Goal: Transaction & Acquisition: Purchase product/service

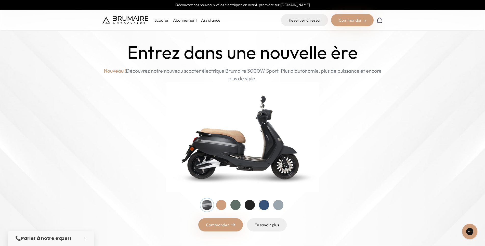
click at [163, 20] on p "Scooter" at bounding box center [161, 20] width 15 height 6
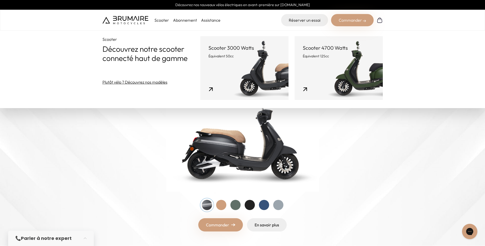
click at [347, 74] on link "Scooter 4700 Watts Équivalent 125cc" at bounding box center [339, 68] width 88 height 64
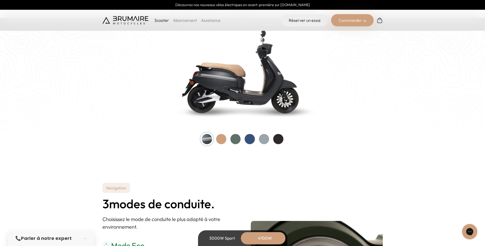
scroll to position [520, 0]
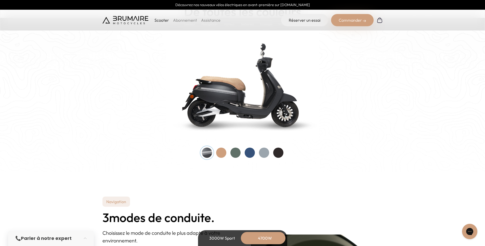
click at [276, 152] on div at bounding box center [278, 153] width 10 height 10
click at [266, 152] on div at bounding box center [243, 153] width 82 height 10
click at [266, 152] on div at bounding box center [264, 153] width 10 height 10
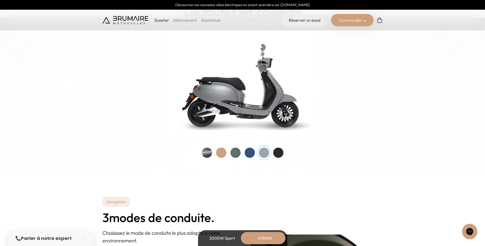
click at [252, 152] on div at bounding box center [250, 153] width 10 height 10
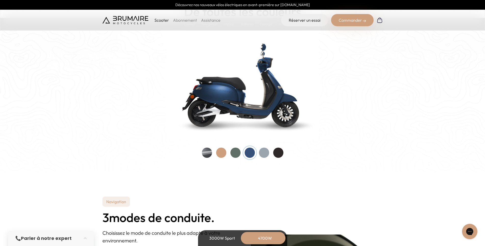
click at [232, 151] on div at bounding box center [235, 153] width 10 height 10
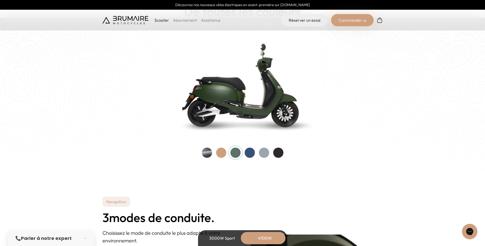
click at [223, 152] on div at bounding box center [221, 153] width 10 height 10
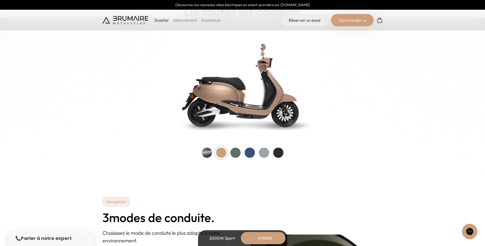
click at [205, 151] on div at bounding box center [207, 153] width 10 height 10
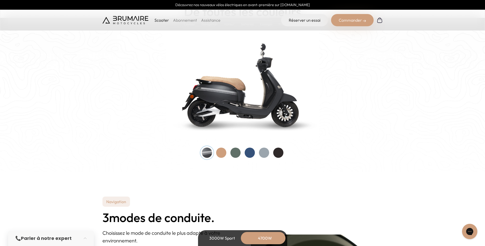
click at [212, 152] on div at bounding box center [207, 153] width 10 height 10
drag, startPoint x: 233, startPoint y: 157, endPoint x: 230, endPoint y: 156, distance: 3.6
click at [232, 157] on div at bounding box center [243, 153] width 82 height 10
click at [231, 154] on div at bounding box center [235, 153] width 10 height 10
click at [224, 153] on div at bounding box center [221, 153] width 10 height 10
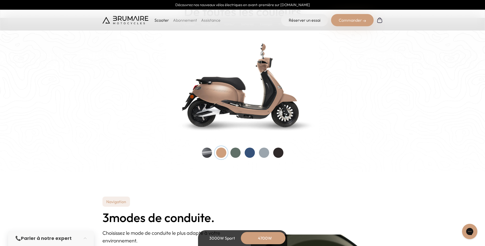
click at [238, 156] on div at bounding box center [235, 153] width 10 height 10
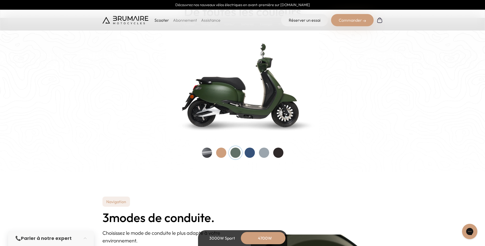
click at [247, 156] on div at bounding box center [250, 153] width 10 height 10
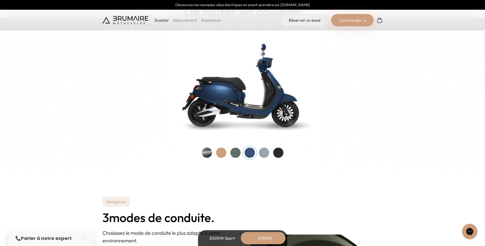
click at [266, 155] on div at bounding box center [264, 153] width 10 height 10
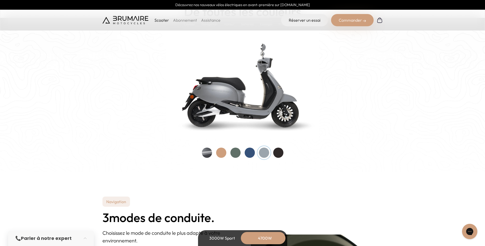
click at [253, 154] on div at bounding box center [250, 153] width 10 height 10
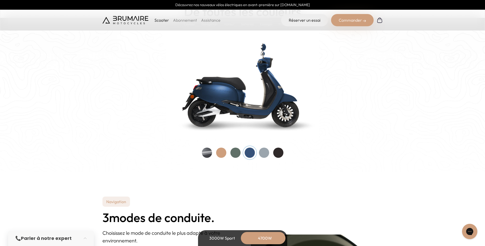
click at [261, 157] on div at bounding box center [243, 153] width 82 height 10
click at [263, 154] on div at bounding box center [264, 153] width 10 height 10
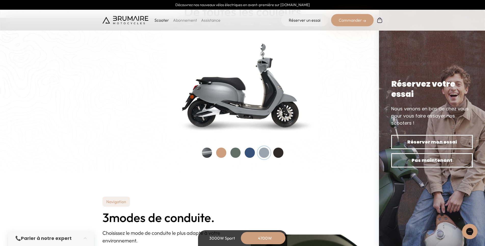
click at [287, 153] on div "Couleurs De toutes les couleurs Nouveau ! Nos scooters électriques sont disponi…" at bounding box center [242, 74] width 280 height 167
click at [280, 153] on div at bounding box center [278, 153] width 10 height 10
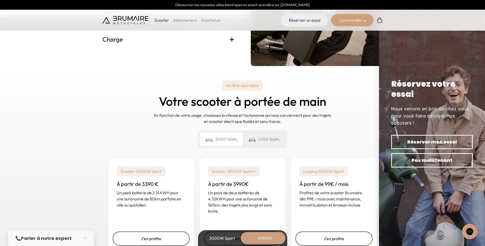
scroll to position [1221, 0]
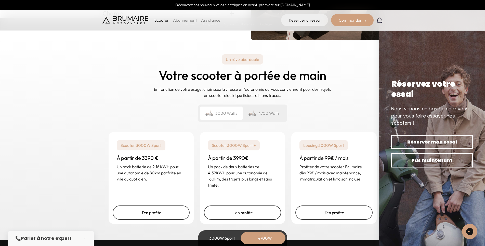
click at [263, 111] on div "4700 Watts" at bounding box center [264, 112] width 43 height 13
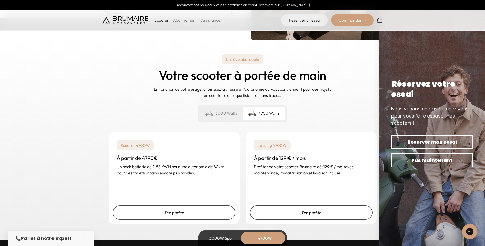
click at [306, 167] on p "Profitez de votre scooter Brumaire dès 129 € / mois avec maintenance, immatricu…" at bounding box center [311, 170] width 115 height 12
click at [307, 167] on p "Profitez de votre scooter Brumaire dès 129 € / mois avec maintenance, immatricu…" at bounding box center [311, 170] width 115 height 12
drag, startPoint x: 307, startPoint y: 167, endPoint x: 305, endPoint y: 170, distance: 4.1
click at [305, 170] on p "Profitez de votre scooter Brumaire dès 129 € / mois avec maintenance, immatricu…" at bounding box center [311, 170] width 115 height 12
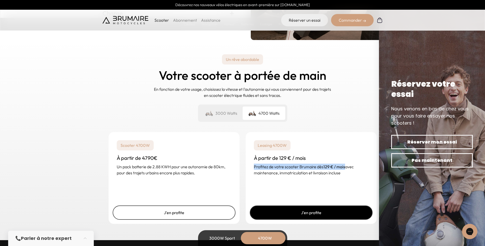
click at [289, 213] on link "J'en profite" at bounding box center [311, 212] width 123 height 14
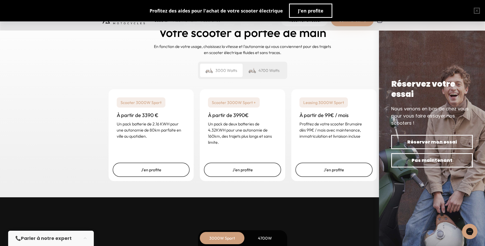
scroll to position [1221, 0]
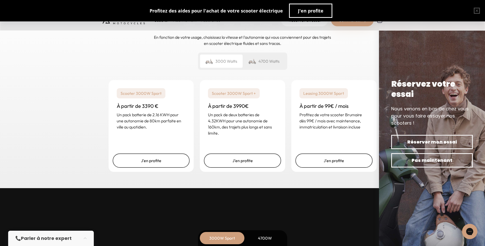
click at [266, 63] on div "4700 Watts" at bounding box center [264, 61] width 43 height 13
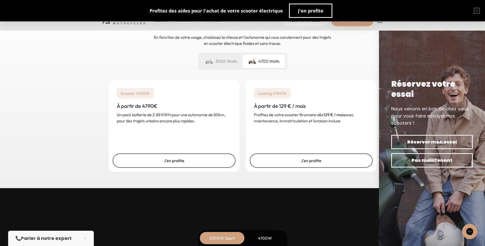
click at [262, 233] on div "4700W" at bounding box center [265, 238] width 41 height 12
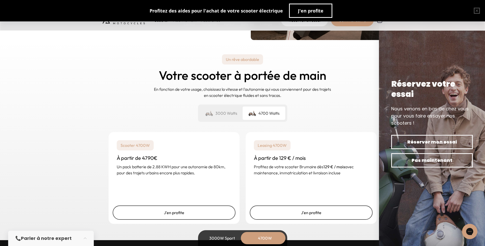
scroll to position [1273, 0]
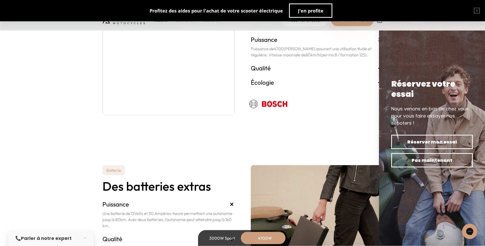
drag, startPoint x: 111, startPoint y: 117, endPoint x: 112, endPoint y: 93, distance: 23.7
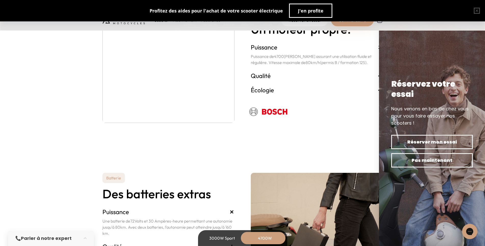
scroll to position [952, 0]
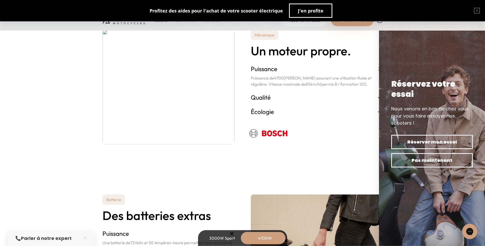
drag, startPoint x: 92, startPoint y: 165, endPoint x: 114, endPoint y: 100, distance: 68.6
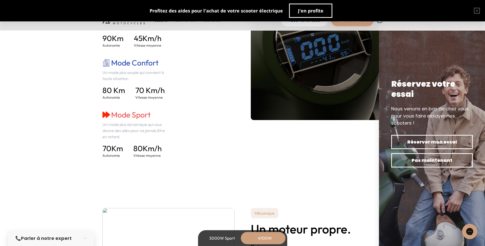
scroll to position [0, 0]
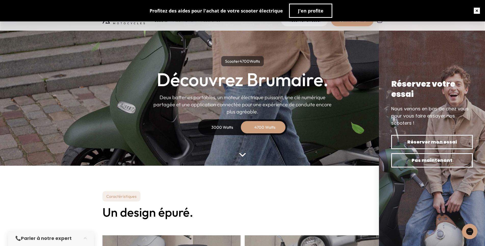
click at [472, 9] on button "button" at bounding box center [477, 11] width 16 height 16
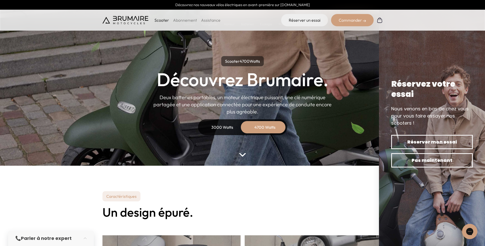
click at [171, 19] on ul "Scooter Abonnement Assistance" at bounding box center [187, 20] width 66 height 6
click at [181, 21] on link "Abonnement" at bounding box center [185, 20] width 24 height 5
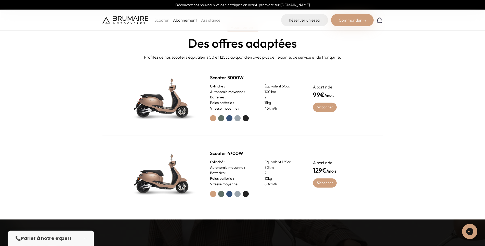
scroll to position [234, 0]
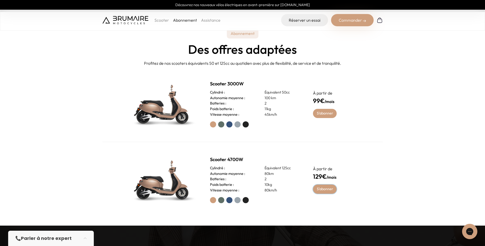
click at [326, 189] on link "S'abonner" at bounding box center [325, 188] width 24 height 9
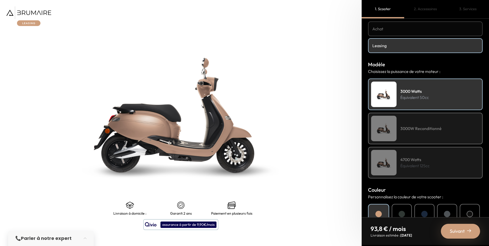
scroll to position [31, 0]
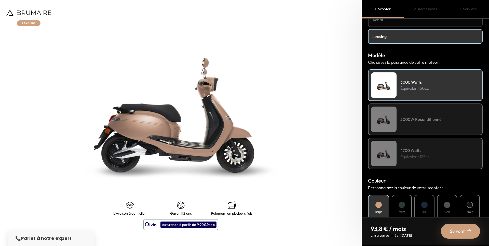
click at [411, 155] on p "Équivalent 125cc" at bounding box center [414, 156] width 29 height 6
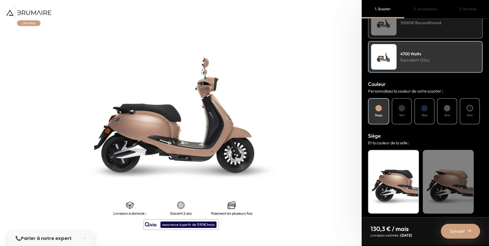
scroll to position [130, 0]
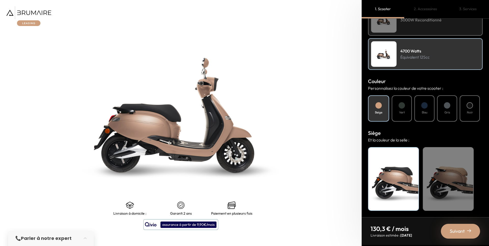
click at [461, 226] on div "Suivant" at bounding box center [460, 231] width 39 height 15
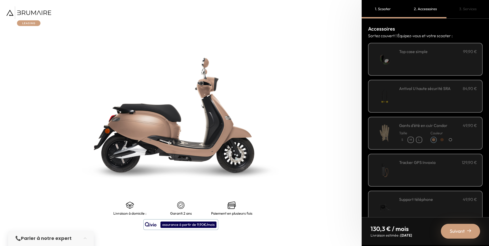
click at [425, 63] on div "**********" at bounding box center [438, 59] width 78 height 22
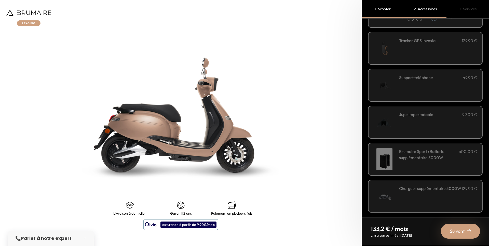
scroll to position [122, 0]
click at [445, 125] on div "Jupe imperméable 99,00 €" at bounding box center [438, 122] width 78 height 22
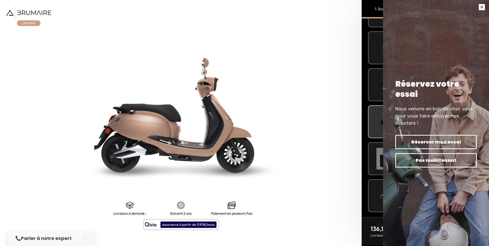
click at [477, 7] on button "button" at bounding box center [482, 7] width 14 height 14
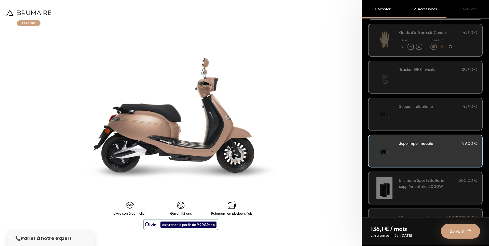
scroll to position [62, 0]
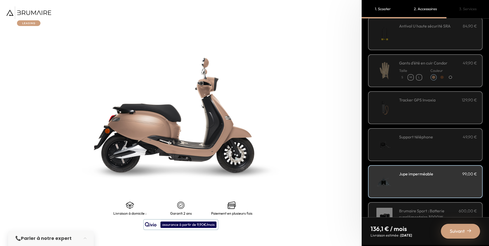
click at [435, 139] on div "Support téléphone 49,90 €" at bounding box center [438, 137] width 78 height 6
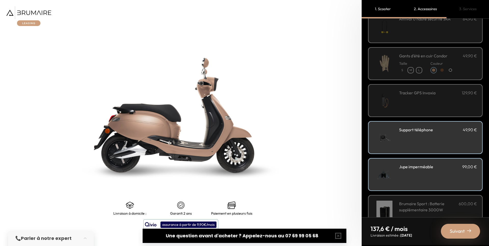
scroll to position [92, 0]
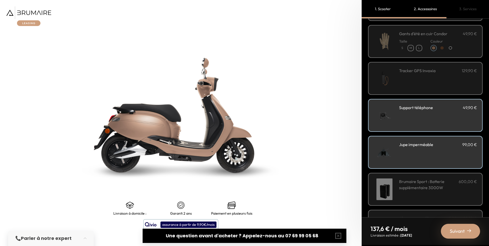
click at [465, 226] on div "Suivant" at bounding box center [460, 231] width 39 height 15
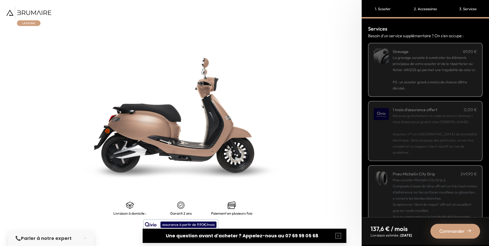
click at [445, 82] on p "PS : un scooter gravé a moins de chance d’être dérobé." at bounding box center [435, 82] width 84 height 18
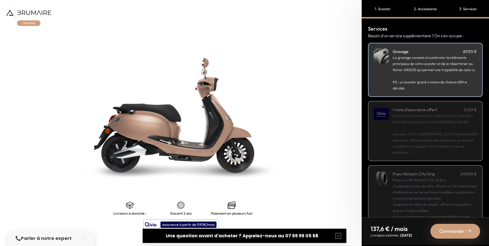
click at [445, 82] on p "PS : un scooter gravé a moins de chance d’être dérobé." at bounding box center [435, 82] width 84 height 18
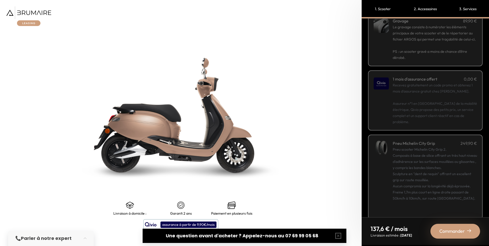
scroll to position [39, 0]
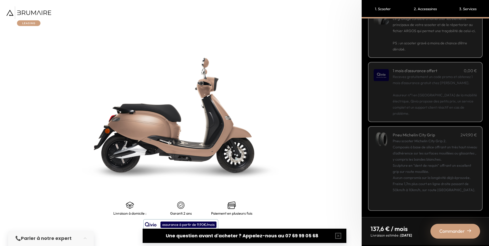
click at [470, 229] on img at bounding box center [469, 231] width 4 height 4
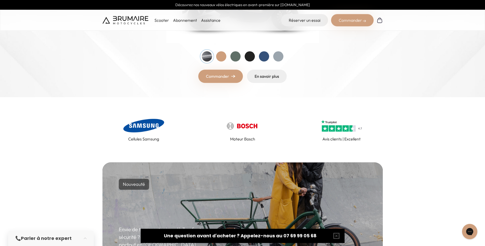
scroll to position [156, 0]
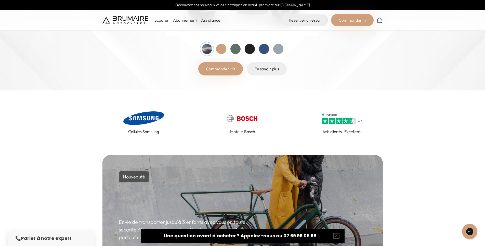
click at [237, 73] on link "Commander" at bounding box center [220, 68] width 45 height 13
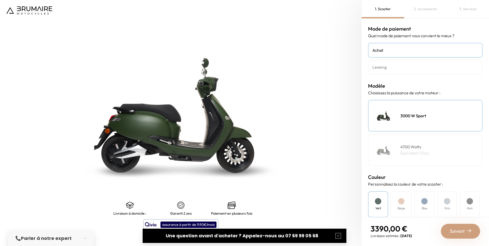
click at [425, 157] on div "4700 Watts Équivalent 125cc" at bounding box center [425, 150] width 115 height 32
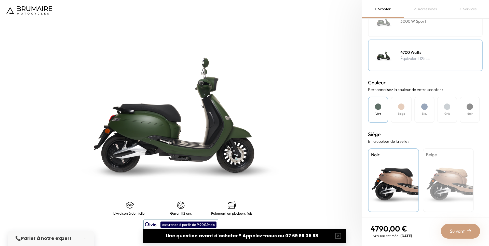
scroll to position [96, 0]
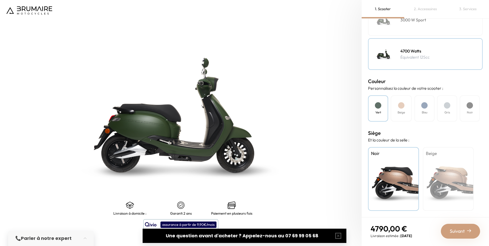
click at [410, 120] on div "Beige" at bounding box center [401, 108] width 21 height 26
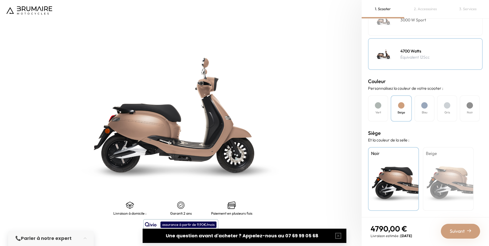
click at [389, 109] on div "Vert Beige Bleu Gris Noir" at bounding box center [425, 108] width 115 height 26
click at [385, 109] on div "Vert" at bounding box center [378, 108] width 20 height 26
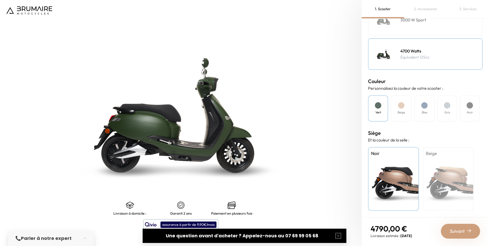
click at [460, 235] on div "Suivant" at bounding box center [460, 231] width 39 height 15
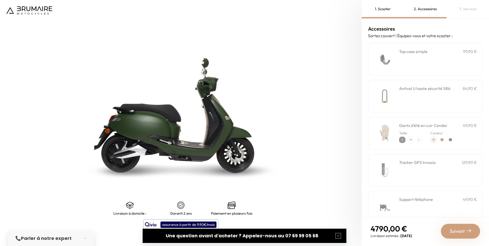
click at [419, 130] on div "Taille S M L" at bounding box center [410, 135] width 23 height 15
click at [387, 130] on img at bounding box center [385, 133] width 22 height 22
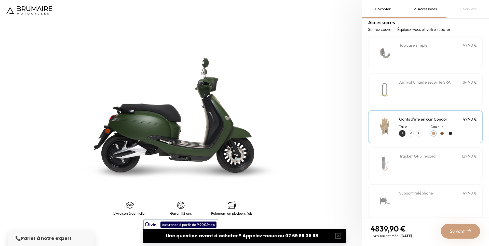
scroll to position [0, 0]
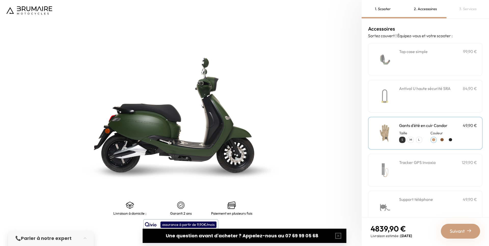
click at [412, 54] on h3 "Top case simple" at bounding box center [413, 51] width 29 height 6
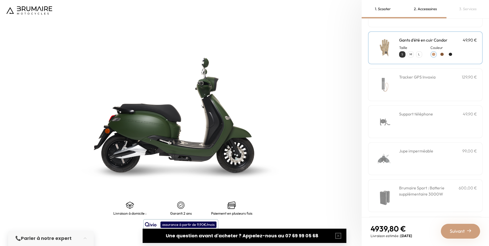
scroll to position [92, 0]
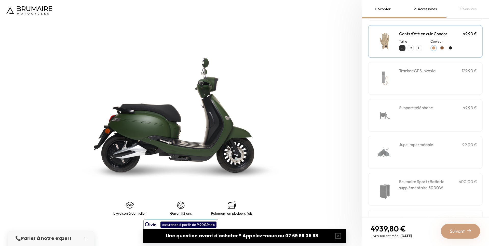
click at [424, 148] on div "Jupe imperméable 99,00 €" at bounding box center [438, 152] width 78 height 22
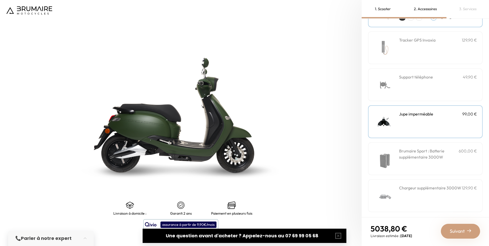
scroll to position [124, 0]
click at [416, 89] on div "Support téléphone 49,90 €" at bounding box center [438, 84] width 78 height 22
click at [452, 231] on span "Suivant" at bounding box center [457, 231] width 15 height 7
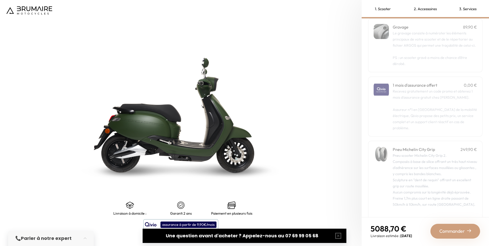
scroll to position [39, 0]
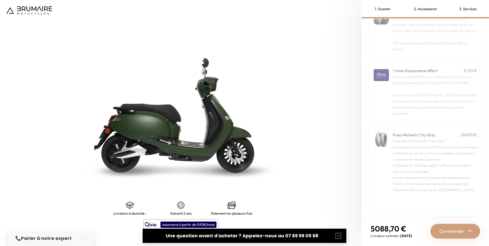
click at [178, 211] on p "Garanti 2 ans" at bounding box center [181, 213] width 22 height 4
click at [180, 215] on p "Garanti 2 ans" at bounding box center [181, 213] width 22 height 4
click at [47, 9] on img at bounding box center [29, 10] width 46 height 8
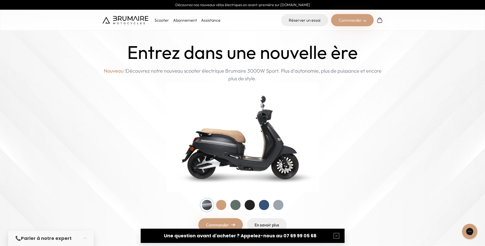
click at [173, 21] on link "Abonnement" at bounding box center [185, 20] width 24 height 5
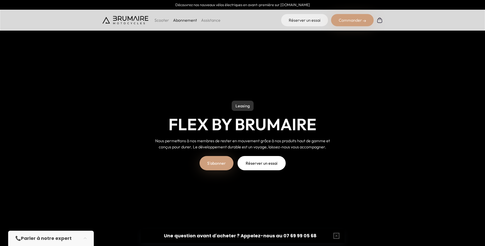
click at [163, 20] on p "Scooter" at bounding box center [161, 20] width 15 height 6
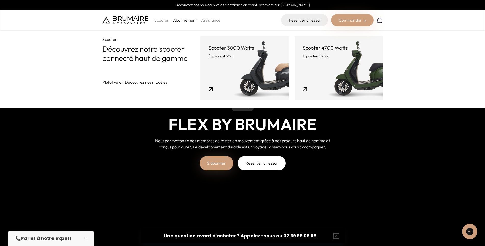
click at [162, 83] on link "Plutôt vélo ? Découvrez nos modèles" at bounding box center [134, 82] width 65 height 6
